Goal: Transaction & Acquisition: Purchase product/service

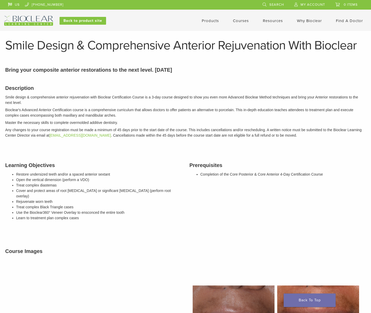
click at [214, 20] on link "Products" at bounding box center [210, 20] width 17 height 5
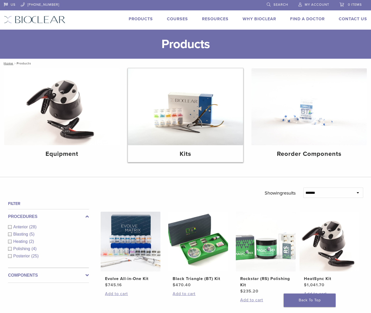
click at [178, 129] on img at bounding box center [185, 106] width 115 height 77
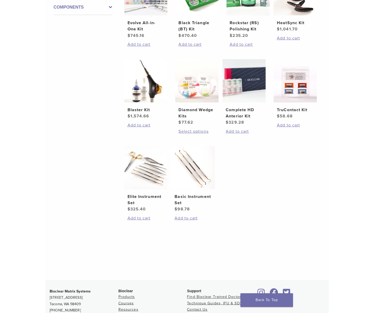
scroll to position [148, 0]
